Goal: Task Accomplishment & Management: Manage account settings

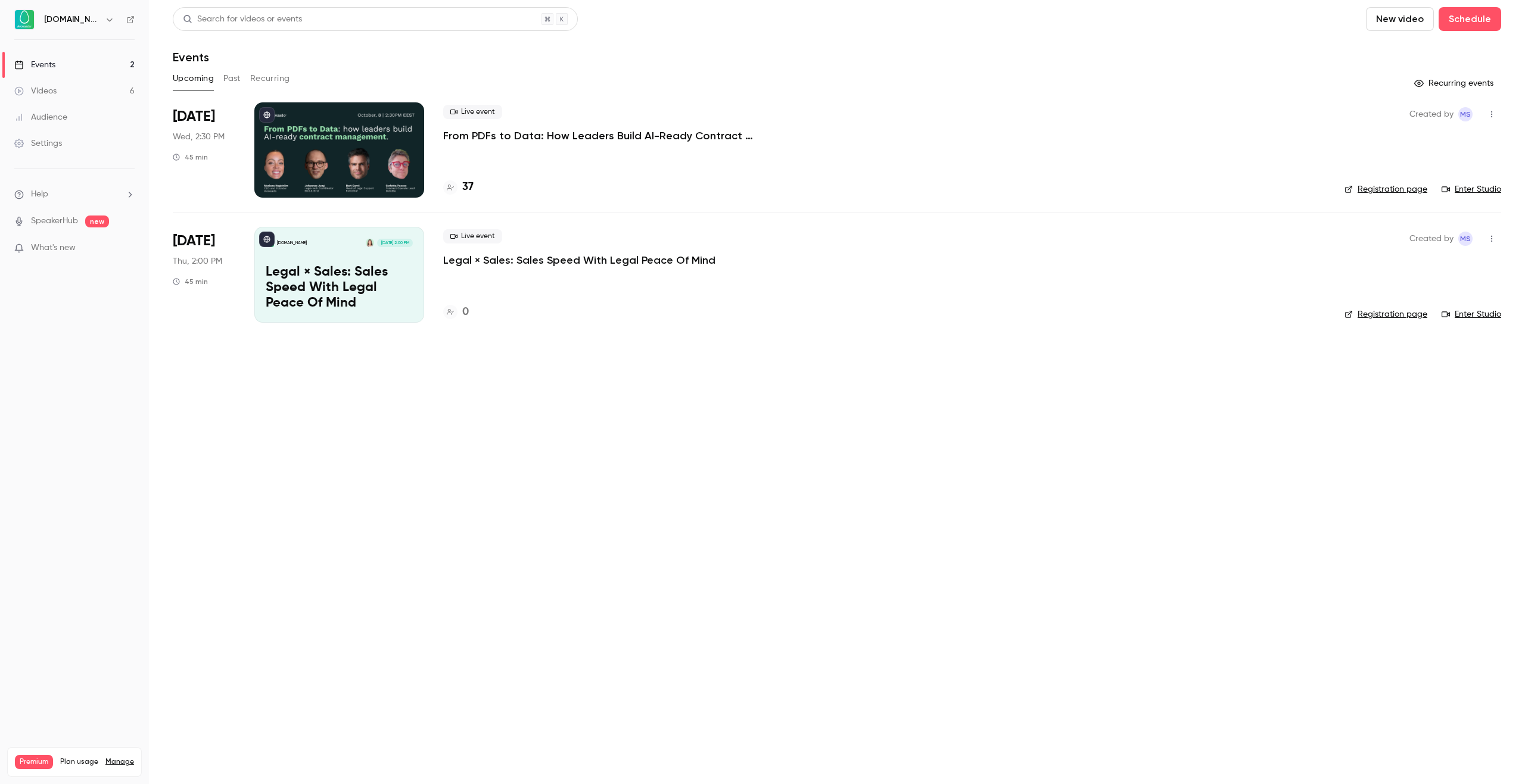
click at [593, 135] on p "From PDFs to Data: How Leaders Build AI-Ready Contract Management." at bounding box center [622, 135] width 358 height 14
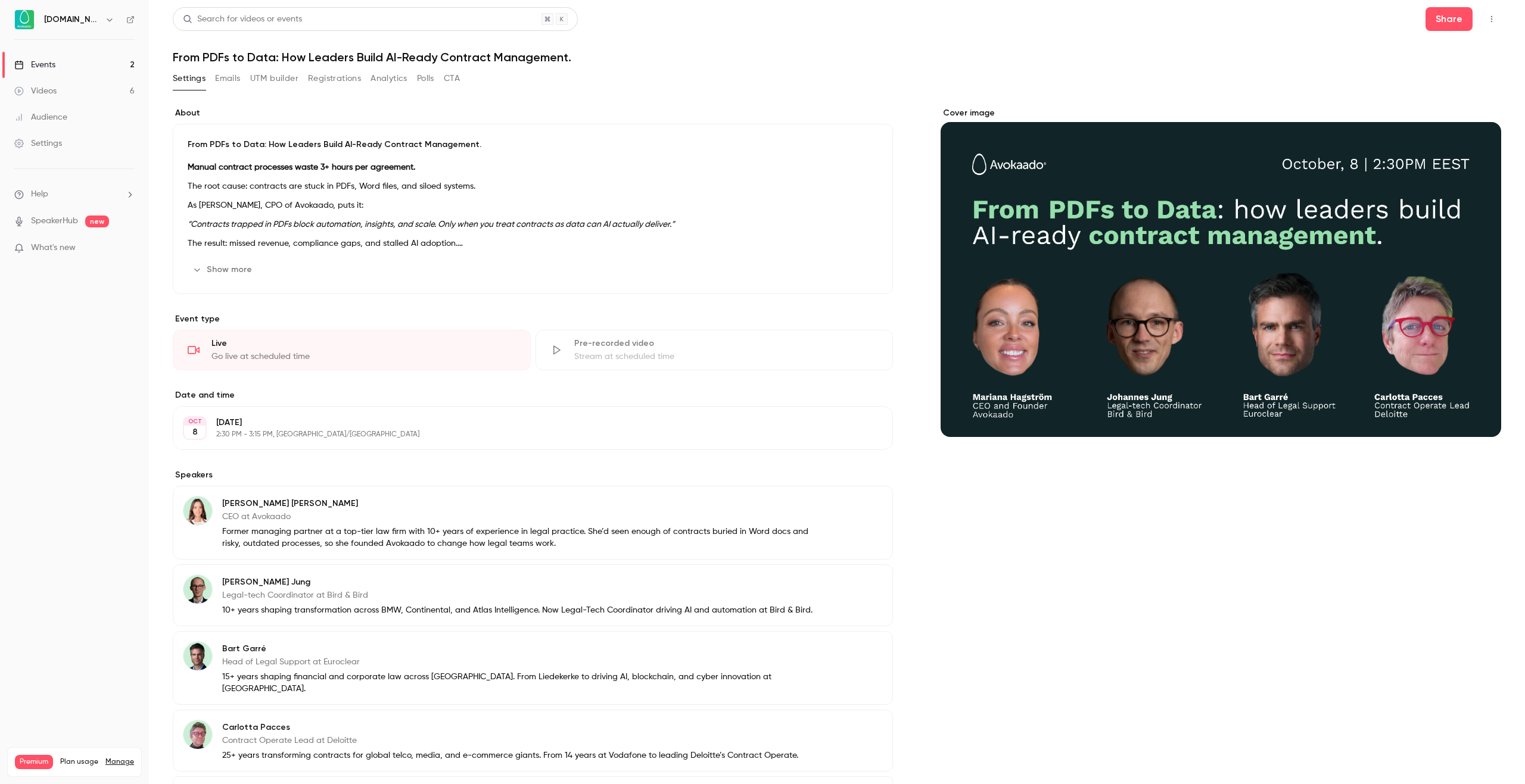
click at [657, 104] on div "About From PDFs to Data: How Leaders Build AI-Ready Contract Management. Manual…" at bounding box center [837, 492] width 1329 height 799
click at [315, 85] on button "Registrations" at bounding box center [335, 79] width 53 height 19
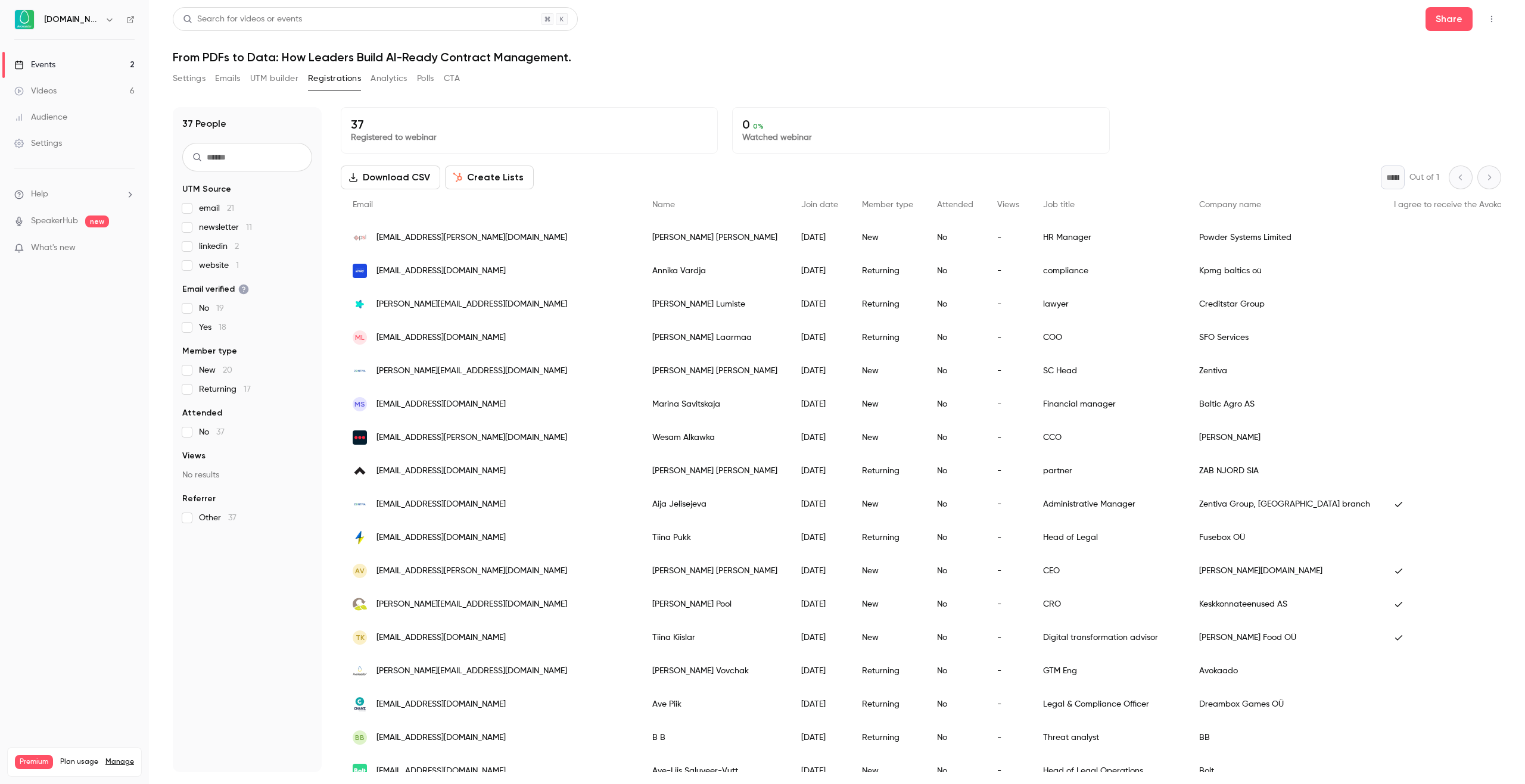
click at [214, 244] on span "linkedin 2" at bounding box center [218, 246] width 40 height 12
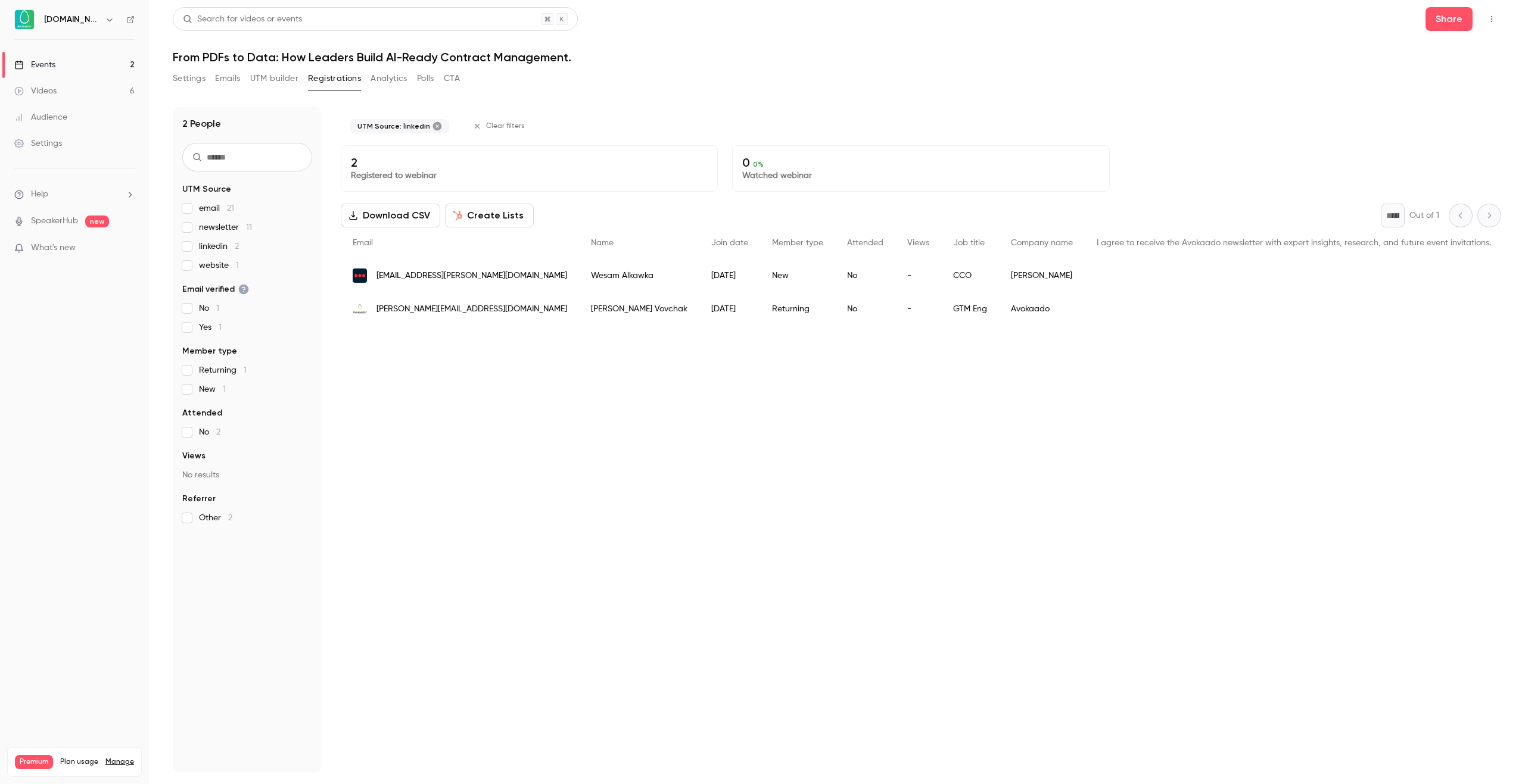
click at [214, 243] on span "linkedin 2" at bounding box center [218, 246] width 40 height 12
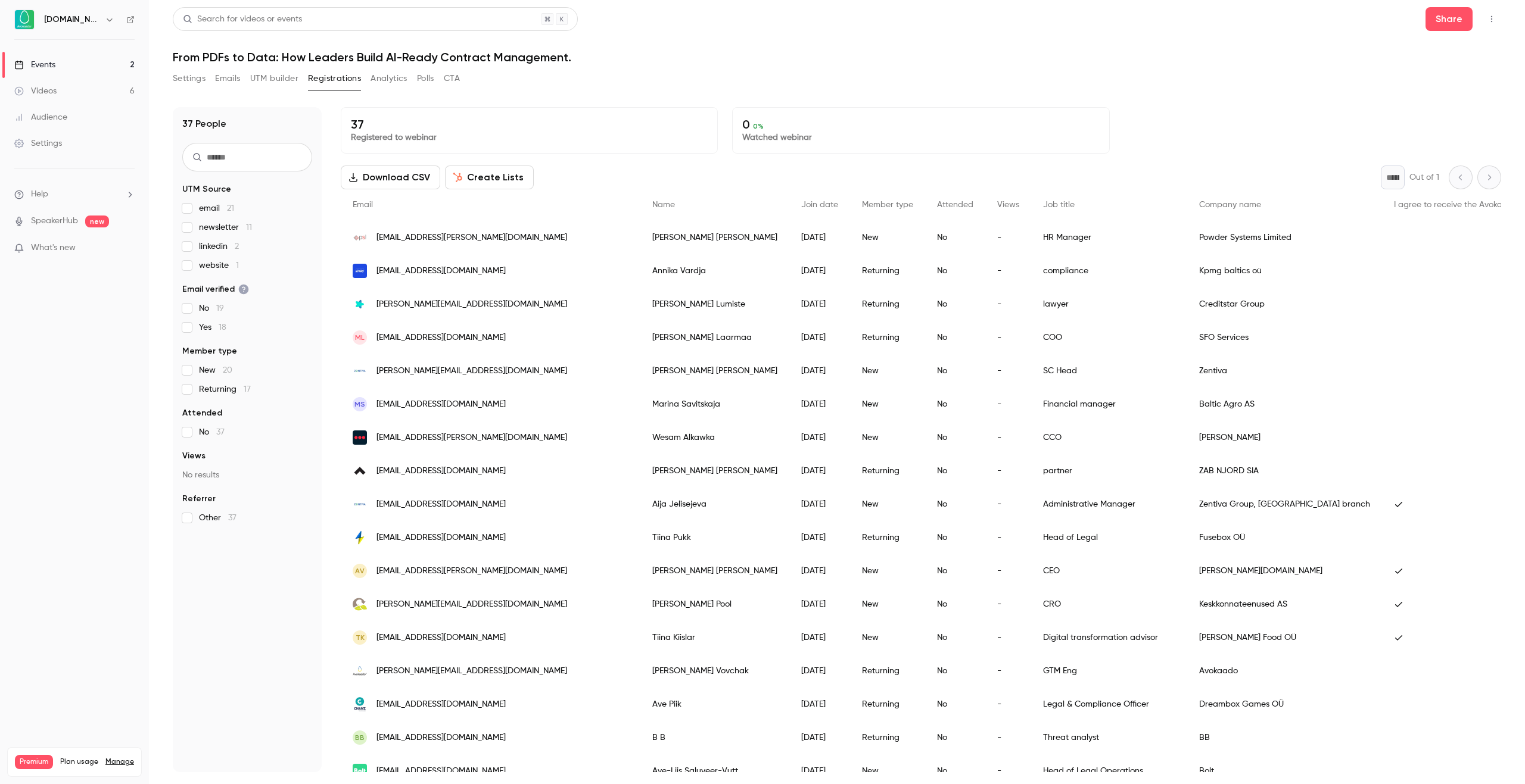
click at [632, 164] on div "37 Registered to webinar 0 0 % Watched webinar Download CSV Create Lists * Out …" at bounding box center [921, 440] width 1161 height 665
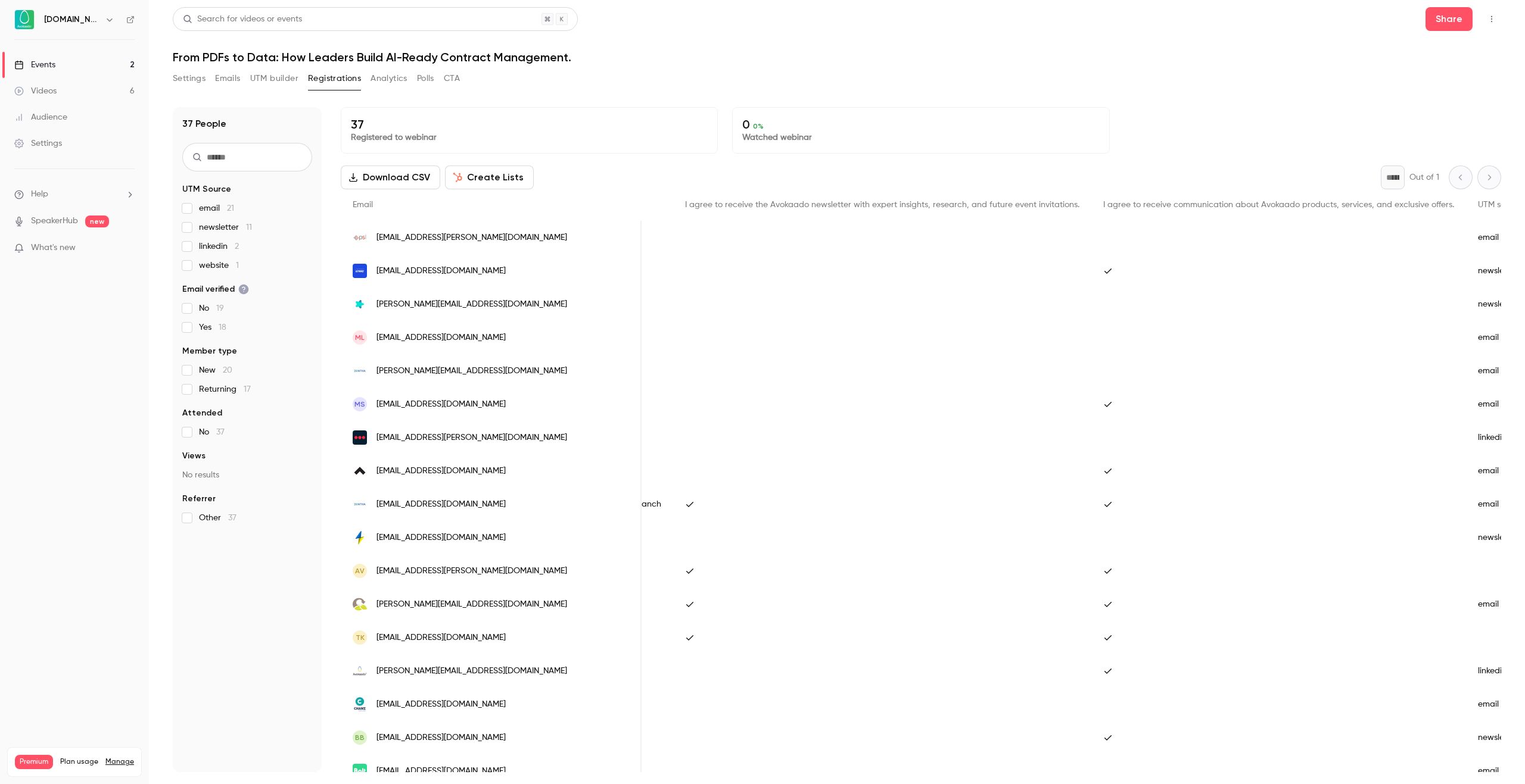
scroll to position [0, 547]
